Goal: Information Seeking & Learning: Learn about a topic

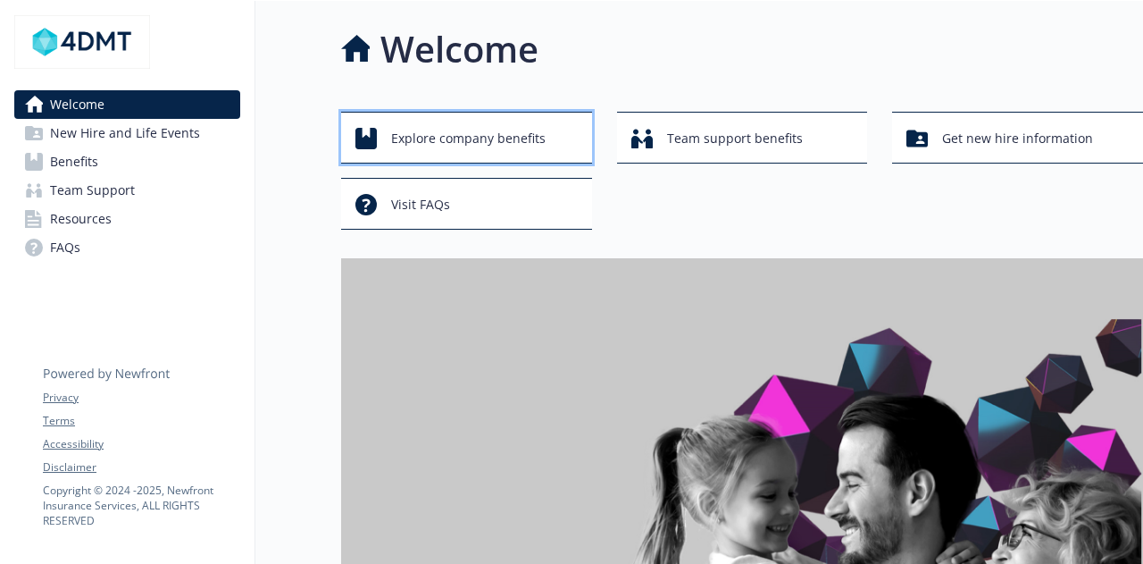
click at [486, 140] on span "Explore company benefits" at bounding box center [468, 138] width 155 height 34
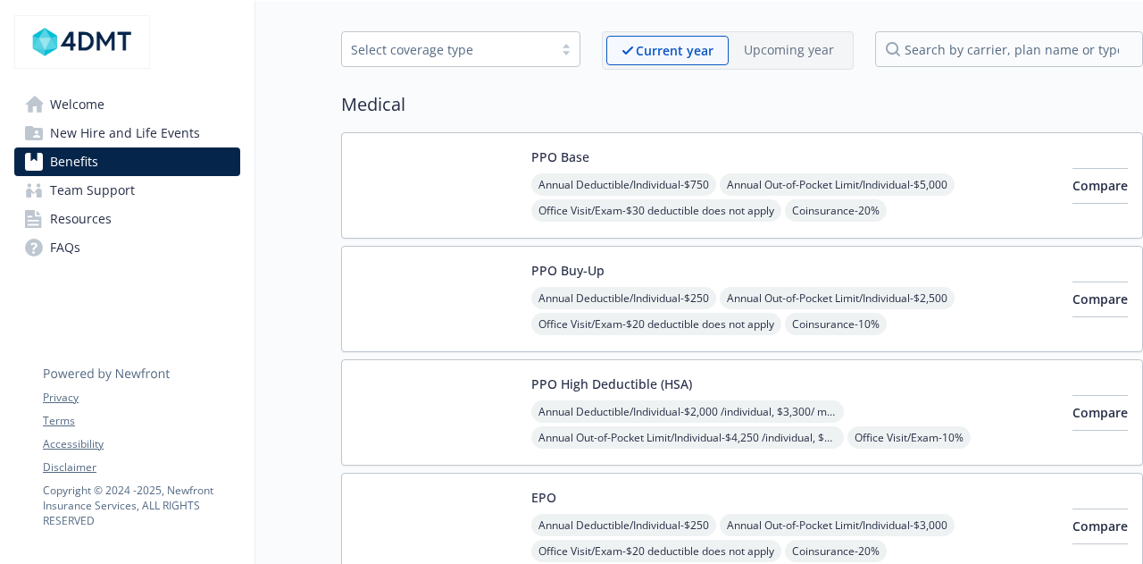
scroll to position [89, 0]
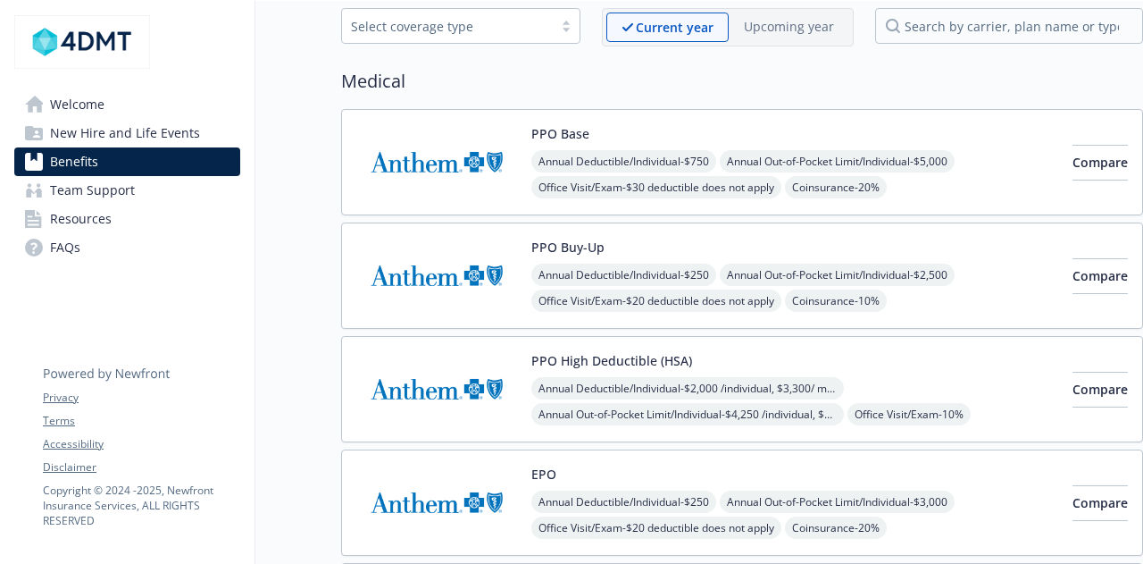
click at [456, 274] on img at bounding box center [436, 276] width 161 height 76
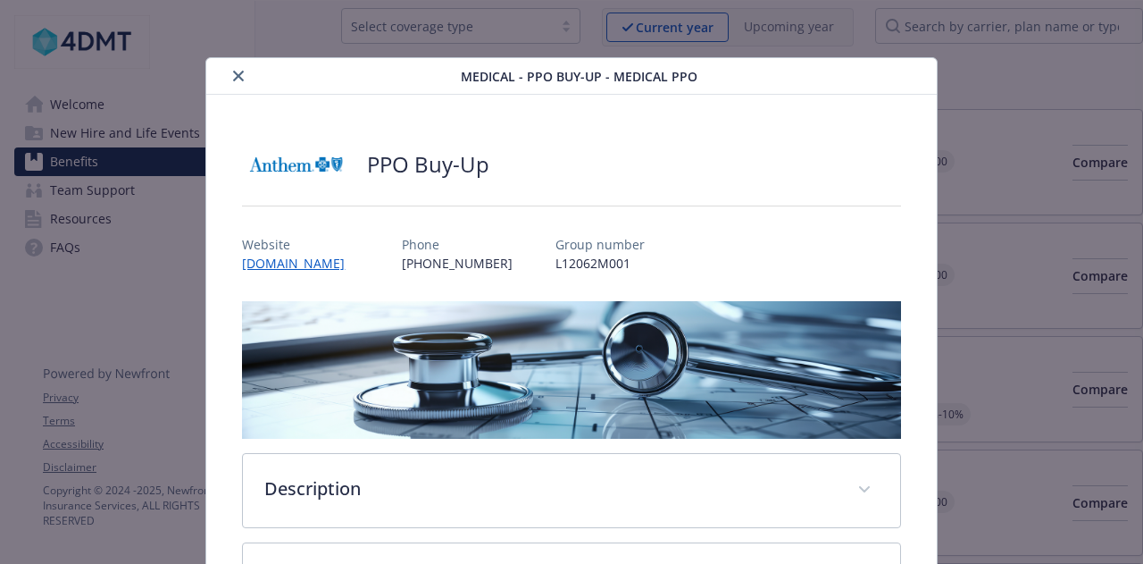
scroll to position [54, 0]
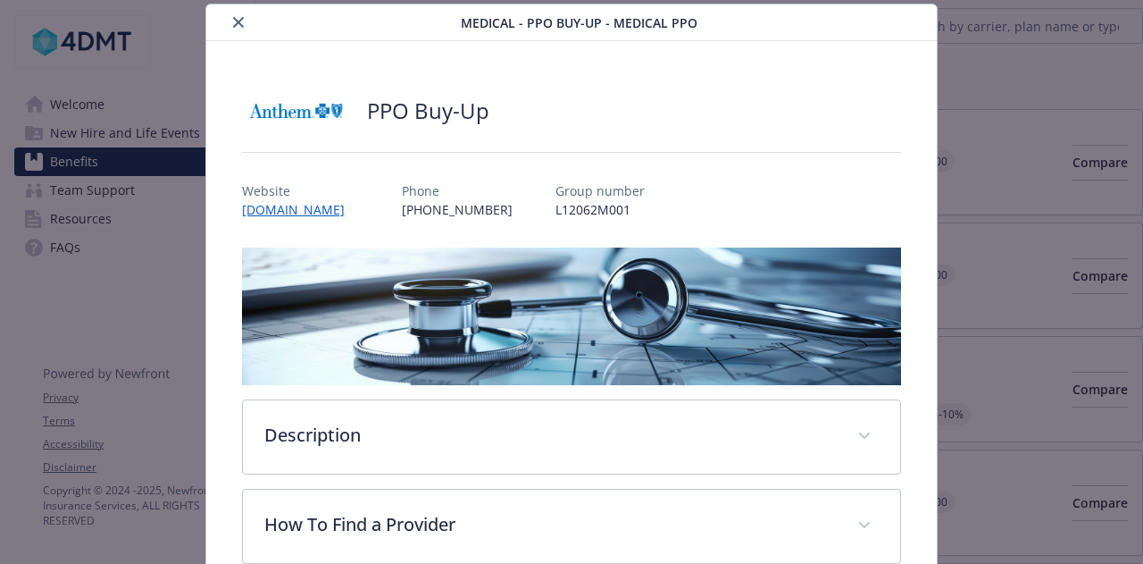
click at [238, 26] on icon "close" at bounding box center [238, 22] width 11 height 11
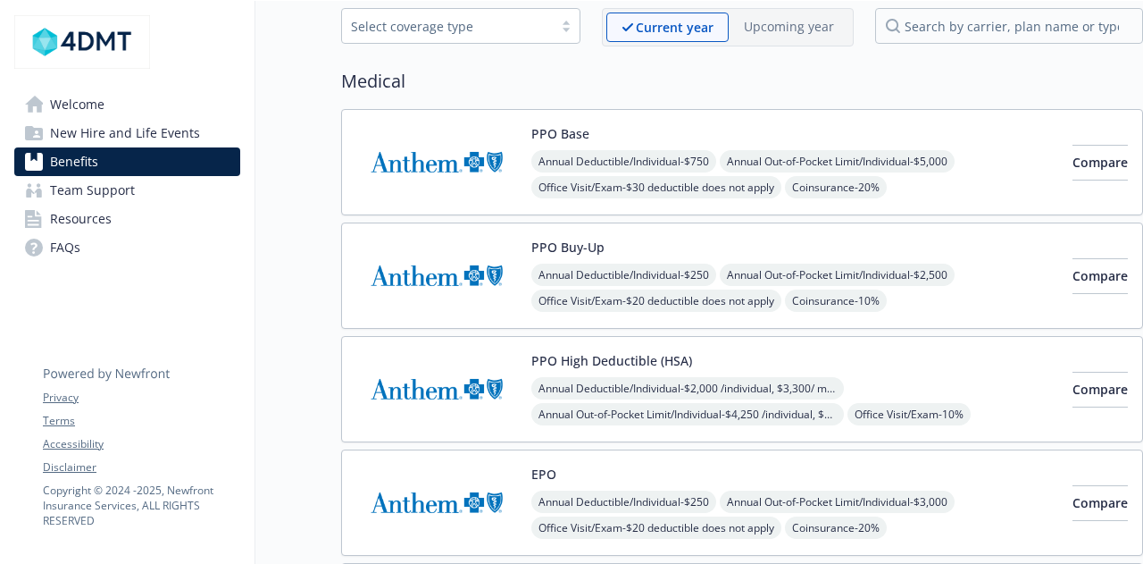
click at [135, 138] on span "New Hire and Life Events" at bounding box center [125, 133] width 150 height 29
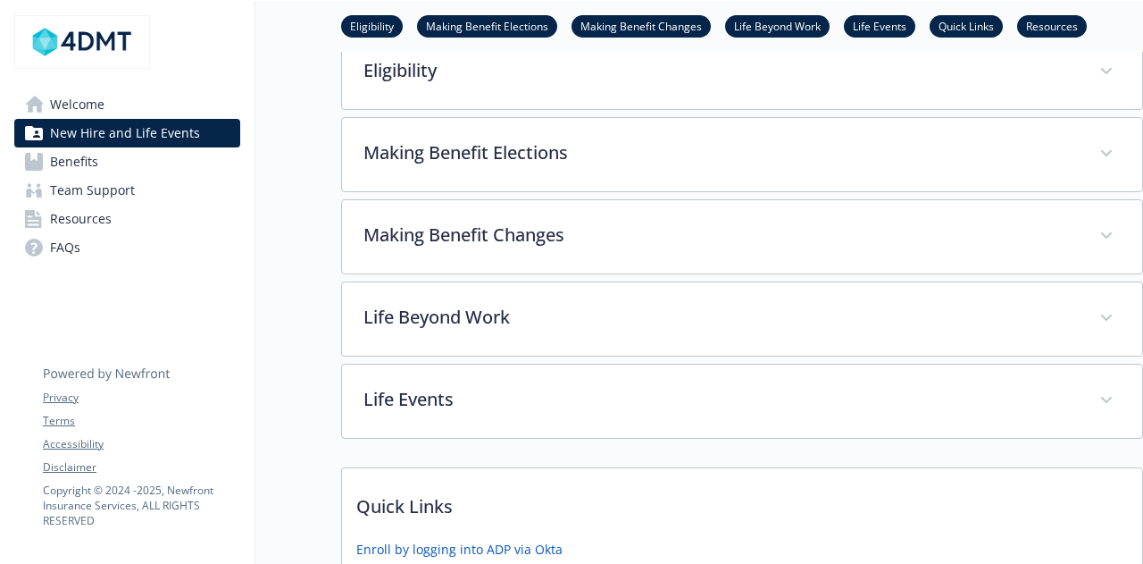
scroll to position [308, 0]
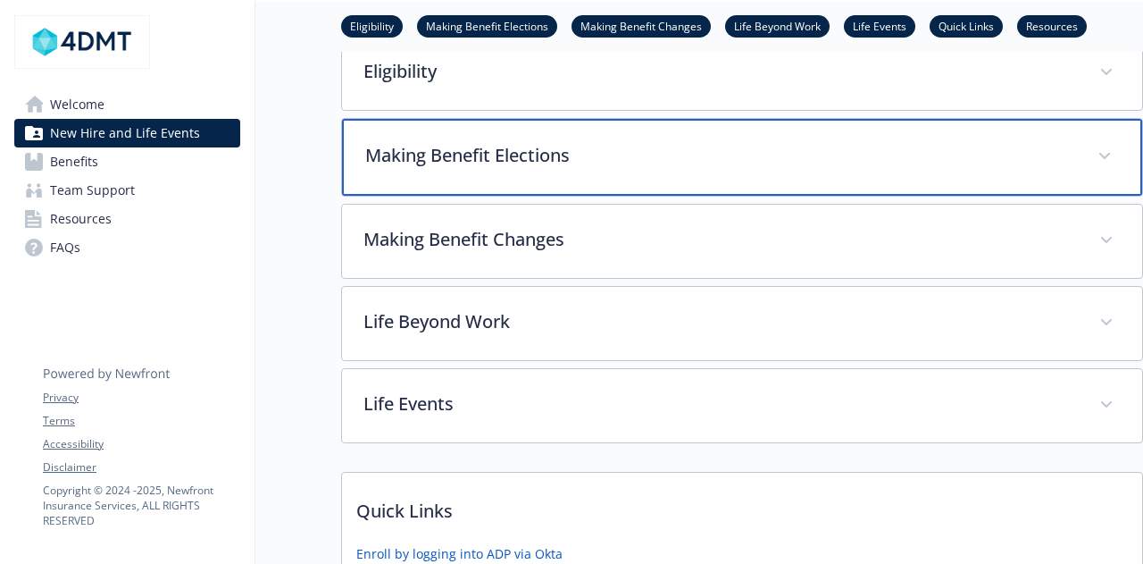
click at [471, 149] on p "Making Benefit Elections" at bounding box center [720, 155] width 711 height 27
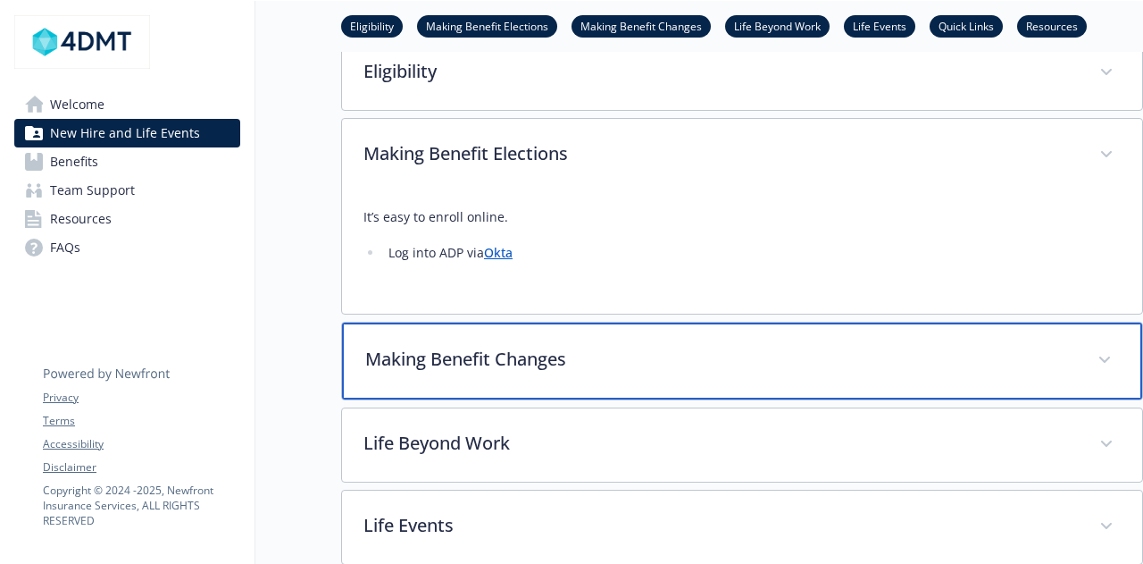
click at [585, 368] on p "Making Benefit Changes" at bounding box center [720, 359] width 711 height 27
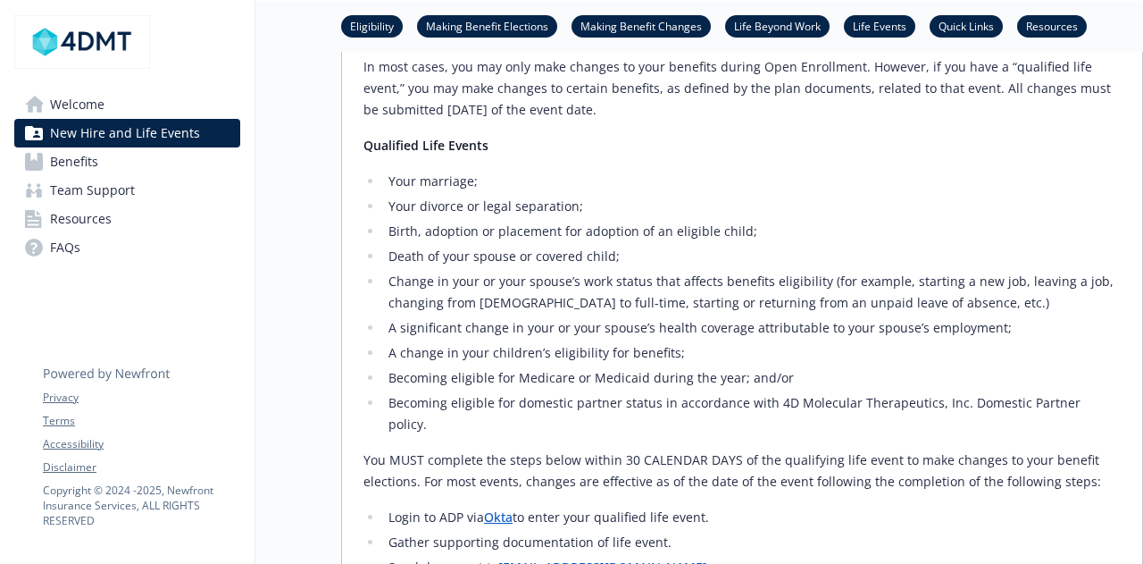
scroll to position [755, 0]
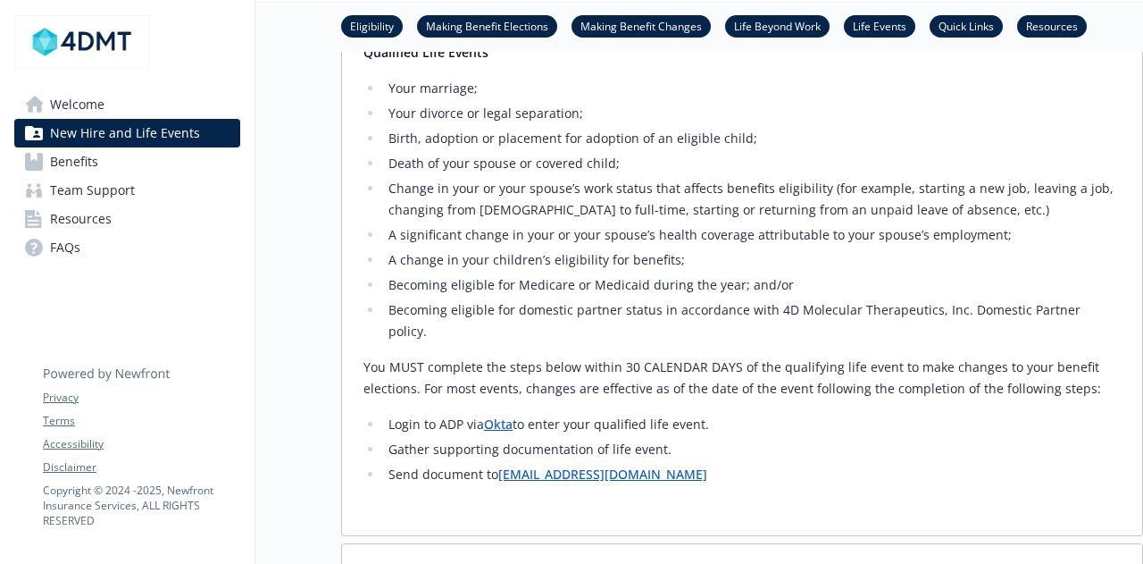
click at [71, 171] on span "Benefits" at bounding box center [74, 161] width 48 height 29
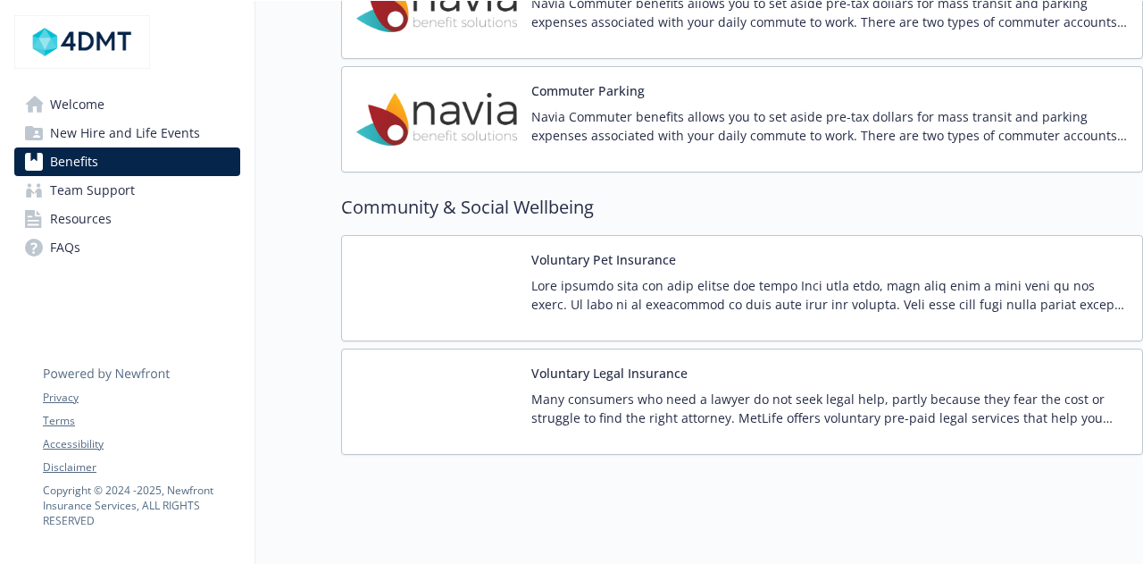
scroll to position [2807, 0]
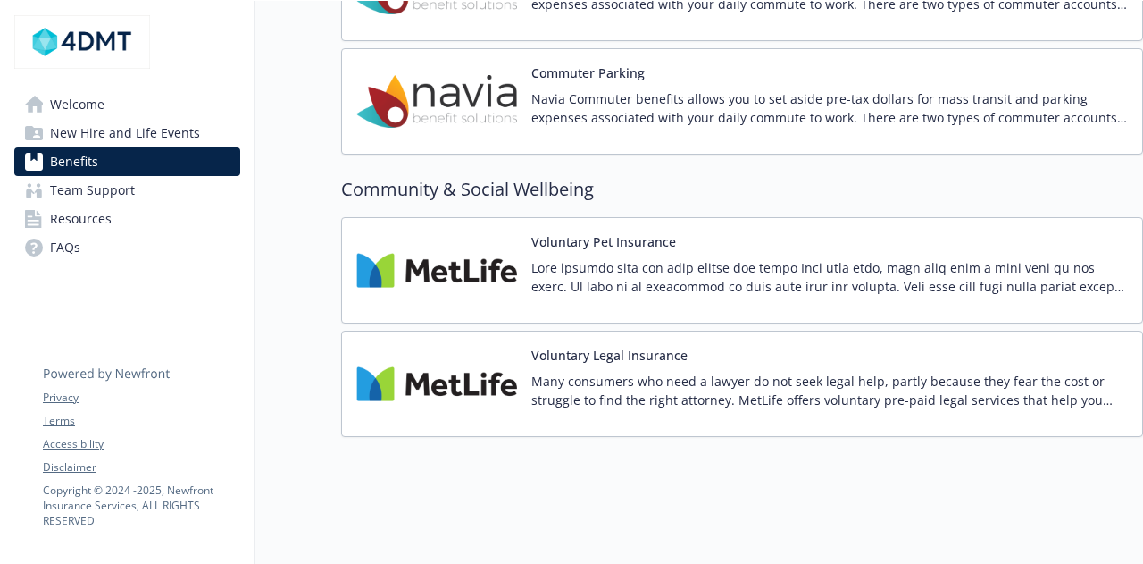
click at [89, 104] on span "Welcome" at bounding box center [77, 104] width 54 height 29
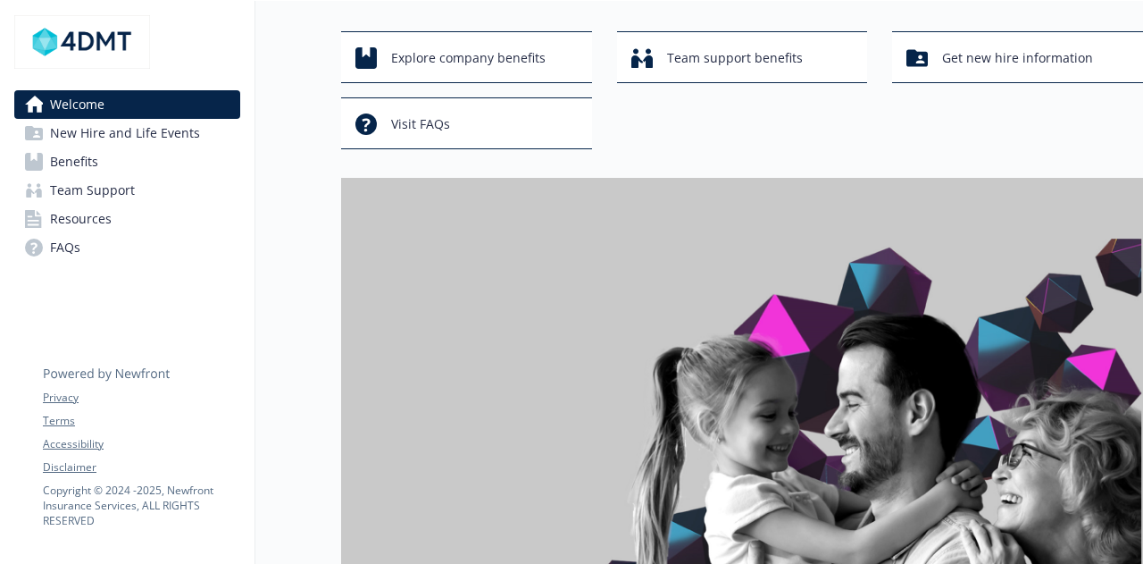
scroll to position [179, 0]
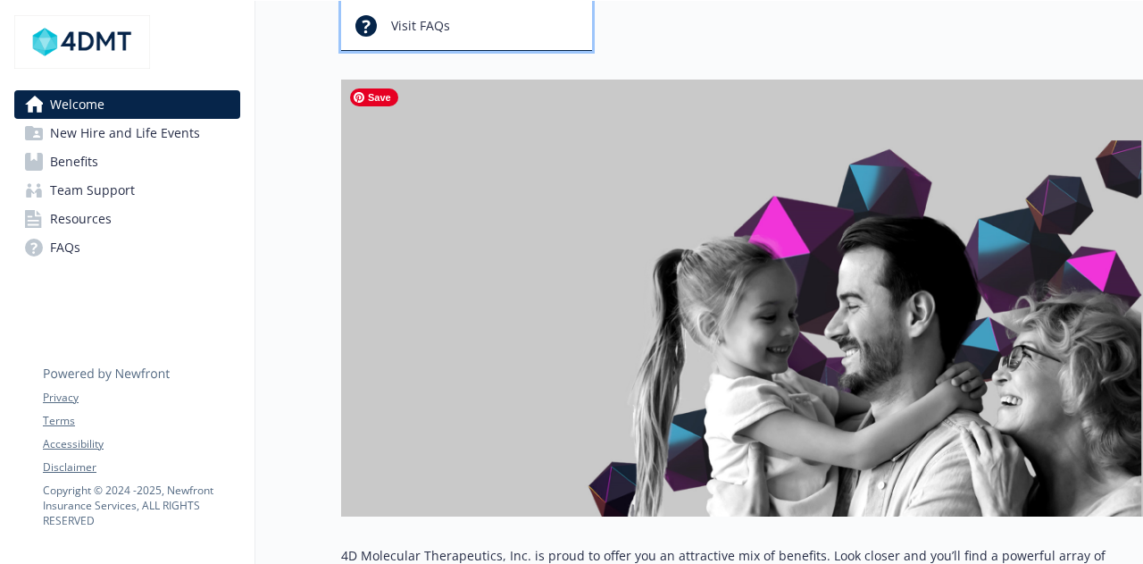
click at [442, 26] on span "Visit FAQs" at bounding box center [420, 26] width 59 height 34
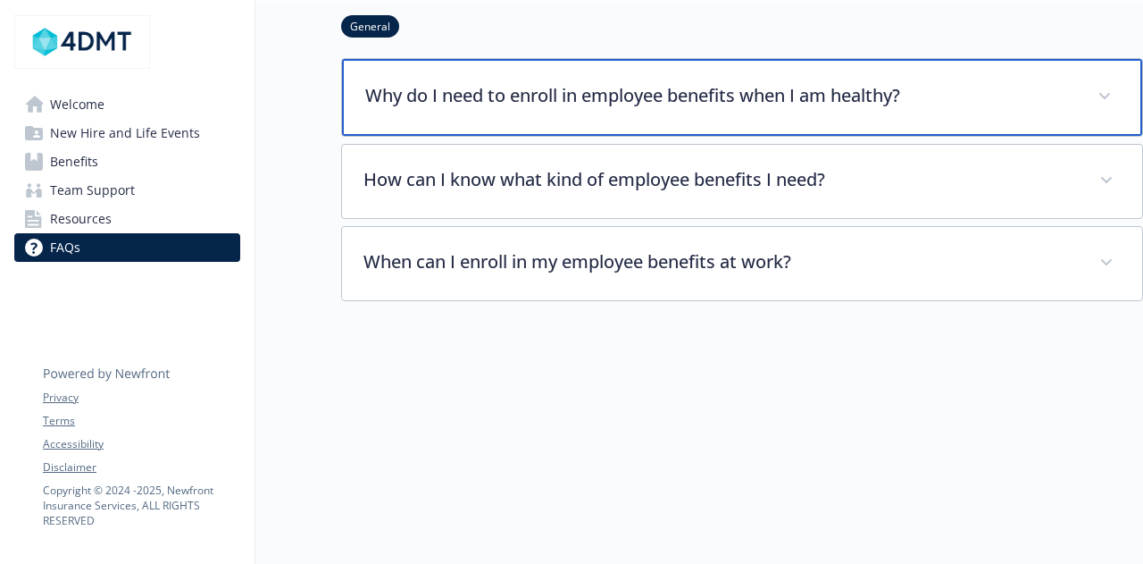
scroll to position [143, 0]
click at [587, 103] on div "Why do I need to enroll in employee benefits when I am healthy?" at bounding box center [742, 97] width 800 height 77
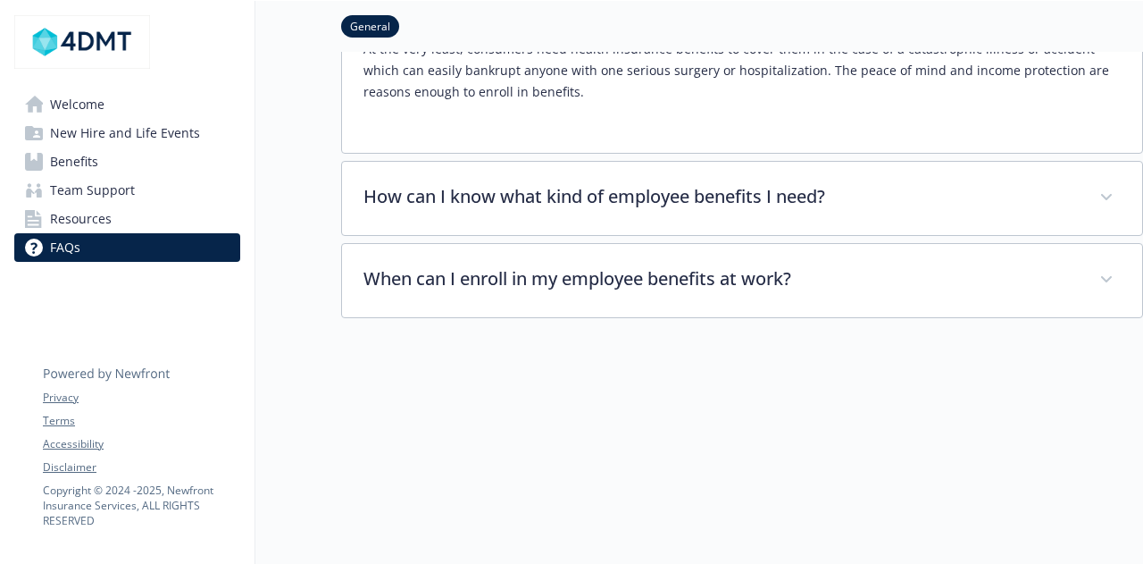
scroll to position [372, 0]
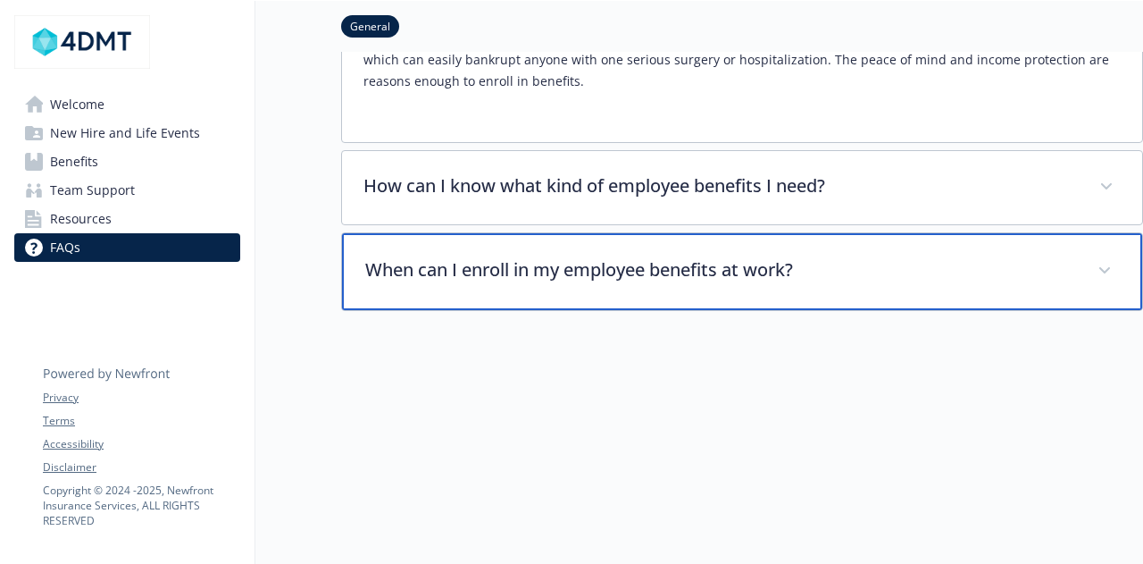
click at [605, 260] on p "When can I enroll in my employee benefits at work?" at bounding box center [720, 269] width 711 height 27
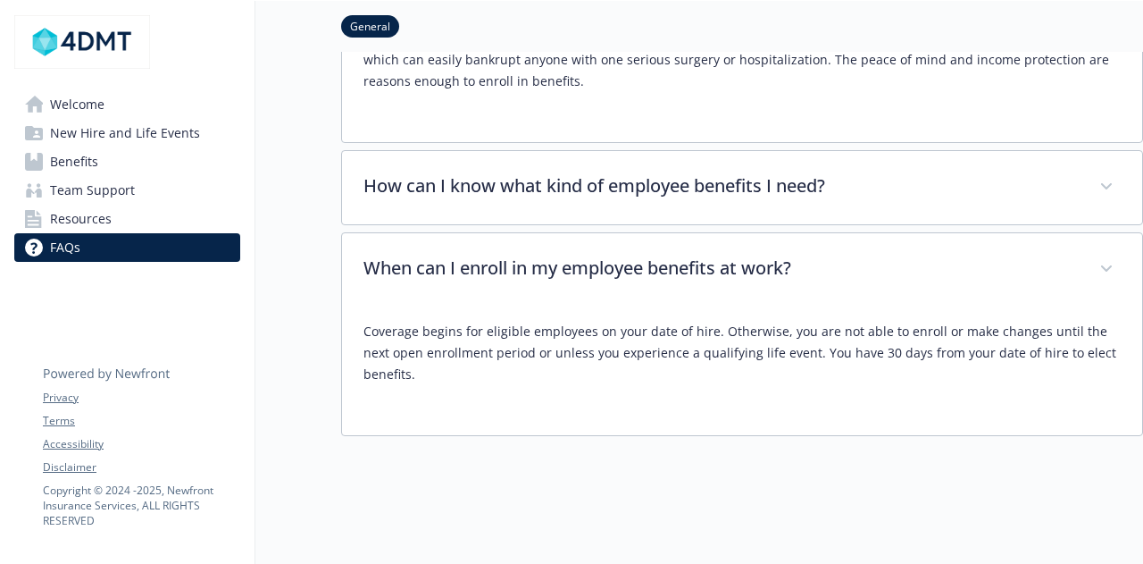
click at [75, 113] on span "Welcome" at bounding box center [77, 104] width 54 height 29
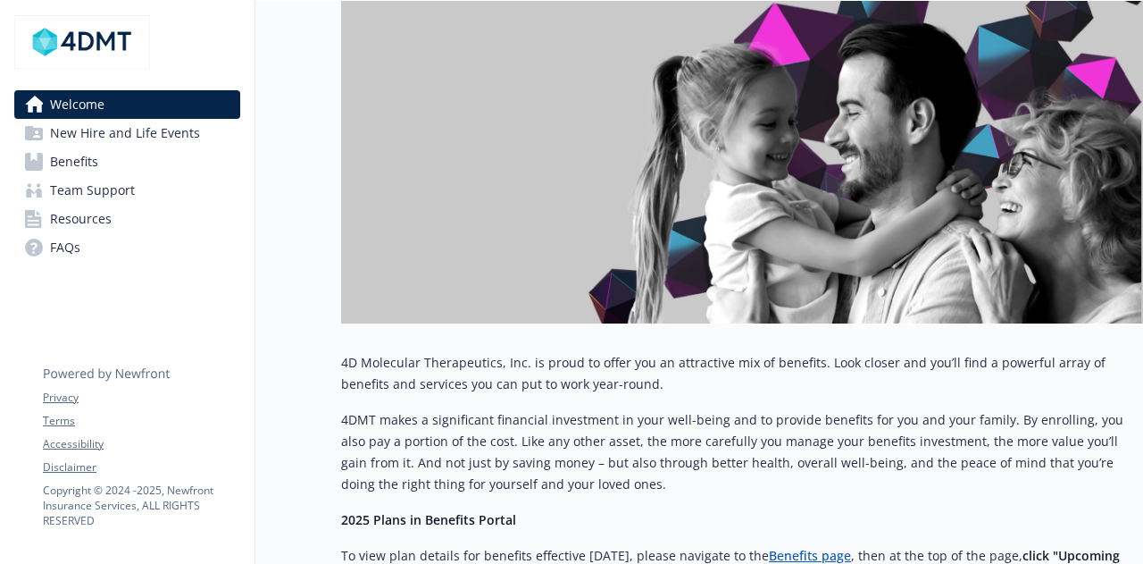
scroll to position [550, 0]
